Goal: Task Accomplishment & Management: Manage account settings

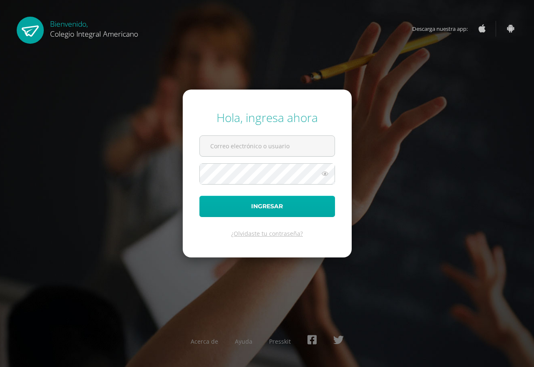
type input "[EMAIL_ADDRESS][DOMAIN_NAME]"
click at [223, 212] on button "Ingresar" at bounding box center [267, 206] width 136 height 21
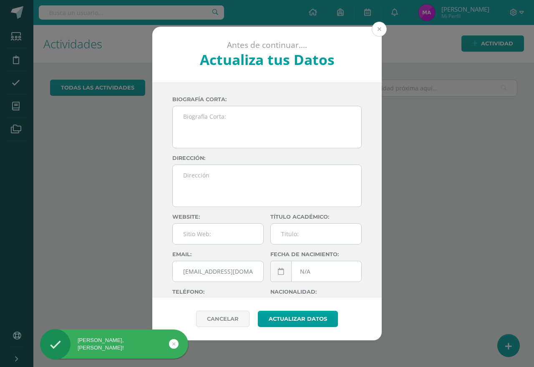
click at [378, 29] on button at bounding box center [379, 29] width 15 height 15
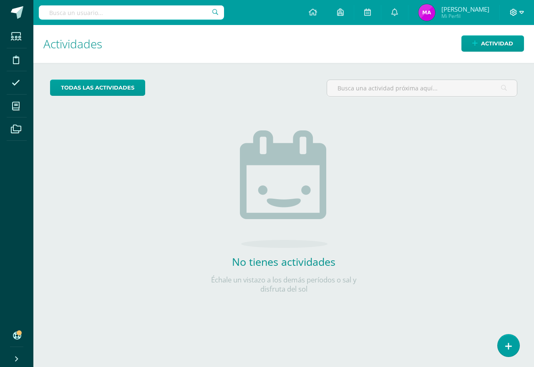
click at [513, 9] on icon at bounding box center [513, 12] width 7 height 7
click at [498, 60] on span "Cerrar sesión" at bounding box center [496, 57] width 38 height 8
